Goal: Information Seeking & Learning: Learn about a topic

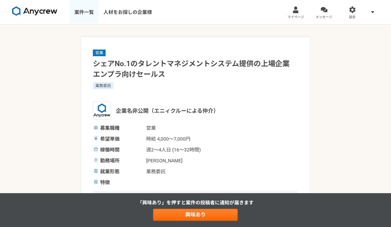
click at [82, 11] on link "案件一覧" at bounding box center [84, 12] width 29 height 24
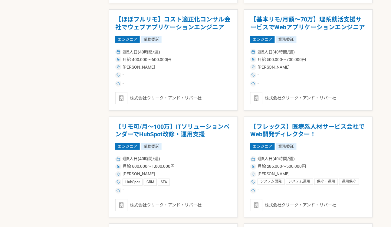
scroll to position [652, 0]
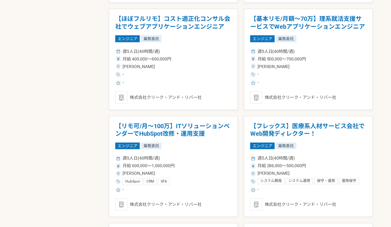
click at [88, 56] on div "募集中の案件のみ表示 職種 エンジニア デザイナー ライター 営業 マーケティング 企画・事業開発 バックオフィス その他 稼働時間 週1人日（8時間）以下 …" at bounding box center [195, 29] width 355 height 1115
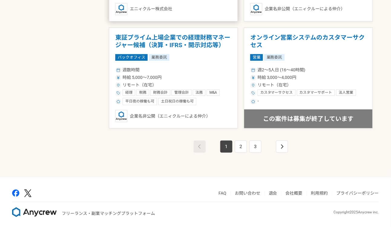
scroll to position [1064, 0]
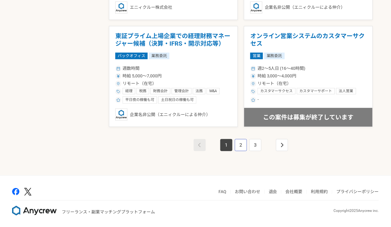
click at [240, 145] on link "2" at bounding box center [241, 145] width 12 height 12
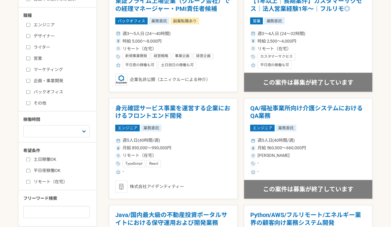
scroll to position [178, 0]
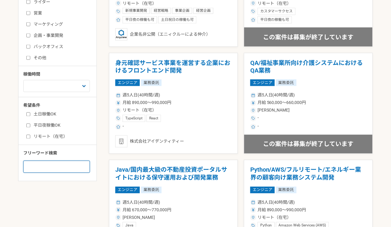
click at [54, 169] on input at bounding box center [56, 167] width 67 height 12
type input "カスタマー"
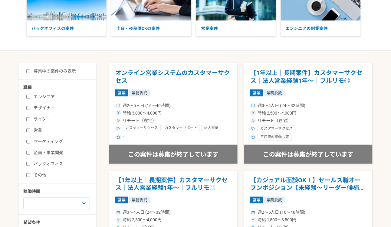
scroll to position [64, 0]
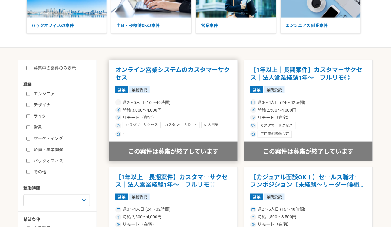
click at [221, 88] on div "営業 業務委託" at bounding box center [173, 90] width 116 height 7
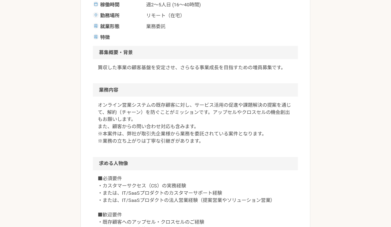
scroll to position [182, 0]
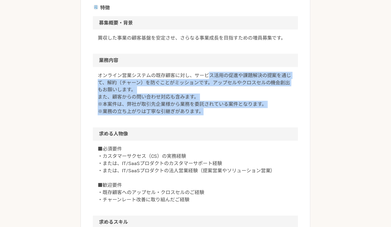
drag, startPoint x: 208, startPoint y: 110, endPoint x: 207, endPoint y: 75, distance: 35.1
click at [207, 75] on div "オンライン営業システムの既存顧客に対し、サービス活用の促進や課題解決の提案を通じて、解約（チャーン）を防ぐことがミッションです。アップセルやクロスセルの機会創…" at bounding box center [195, 97] width 205 height 61
click at [214, 109] on p "オンライン営業システムの既存顧客に対し、サービス活用の促進や課題解決の提案を通じて、解約（チャーン）を防ぐことがミッションです。アップセルやクロスセルの機会創…" at bounding box center [195, 94] width 195 height 44
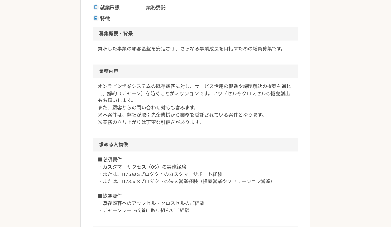
scroll to position [175, 0]
